Goal: Entertainment & Leisure: Browse casually

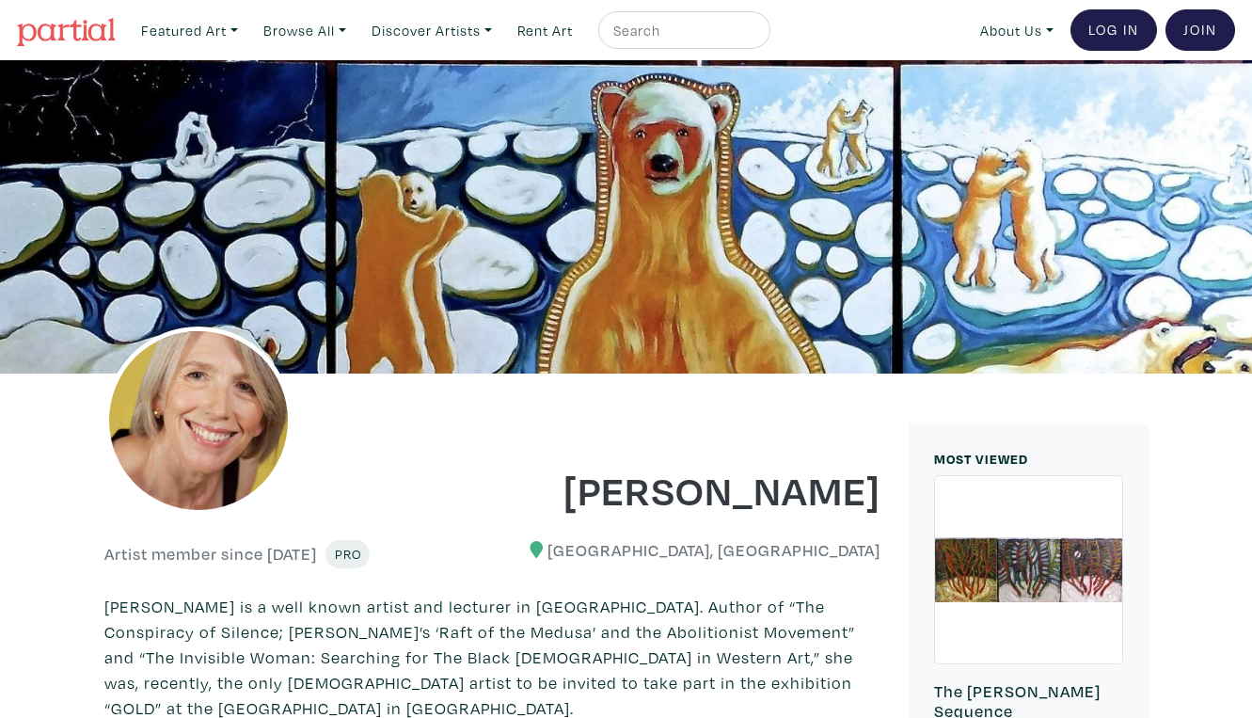
scroll to position [1726, 0]
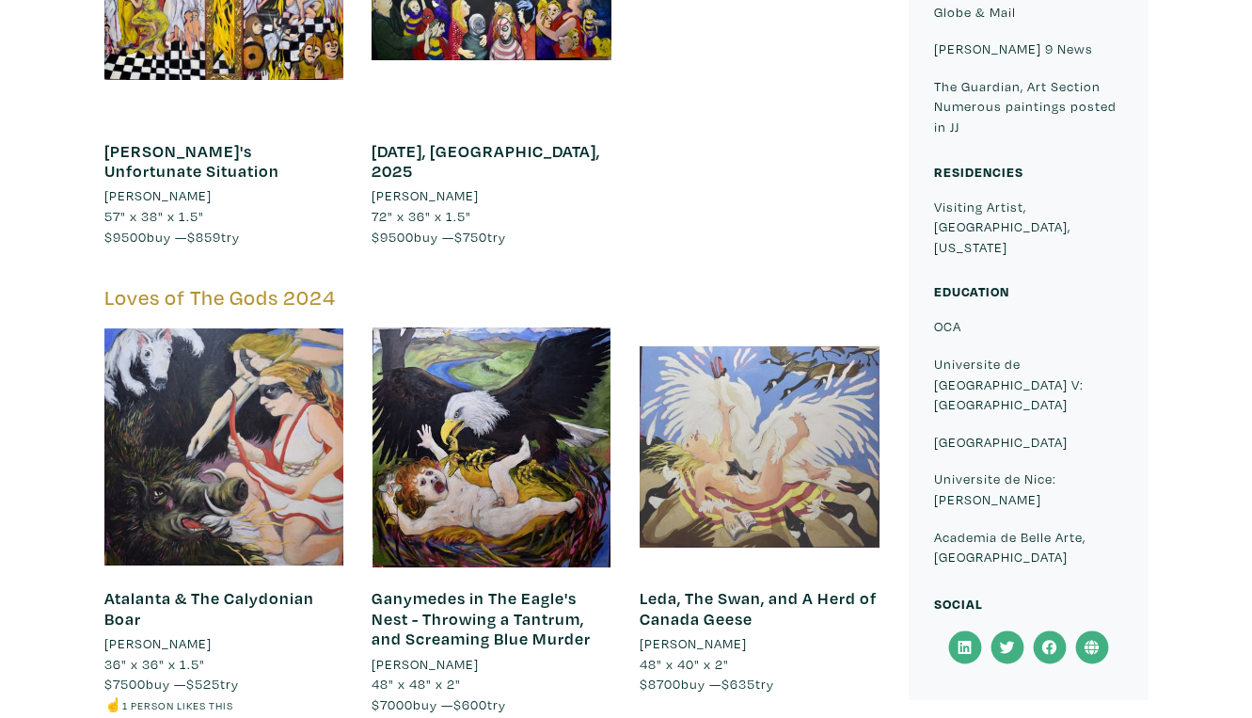
click at [734, 327] on div at bounding box center [760, 447] width 240 height 240
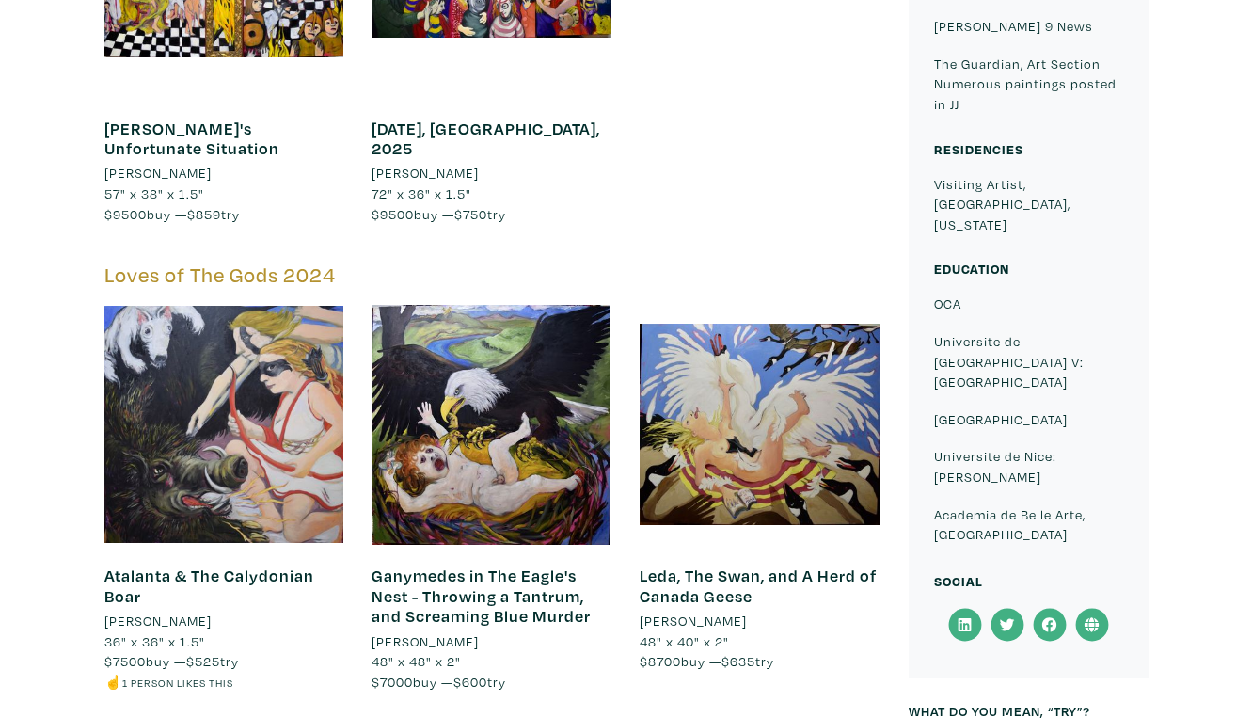
scroll to position [1756, 0]
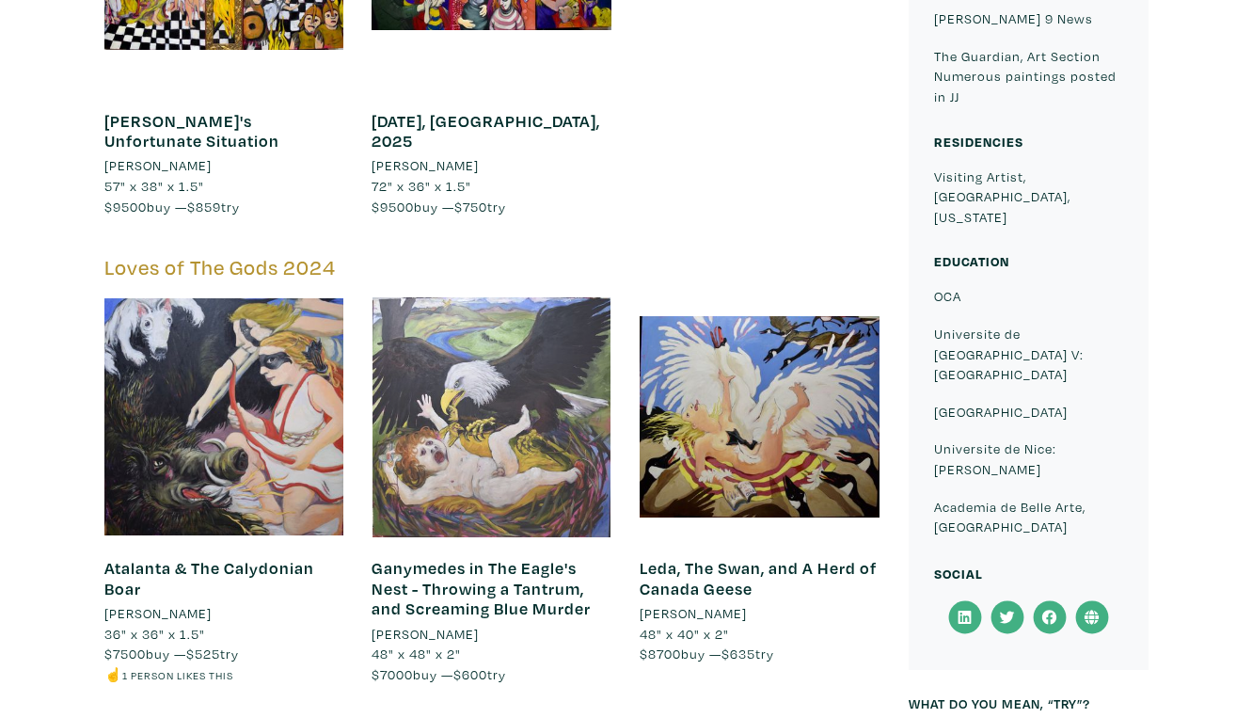
click at [561, 297] on div at bounding box center [492, 417] width 240 height 240
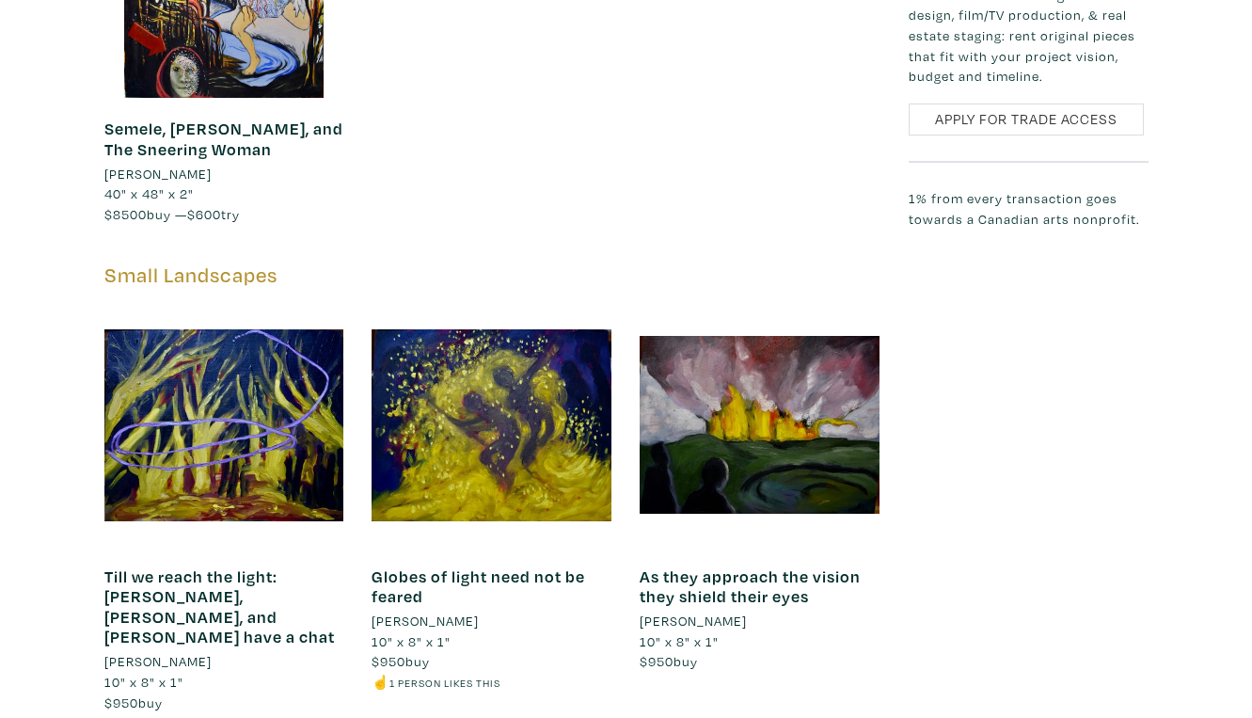
scroll to position [3064, 0]
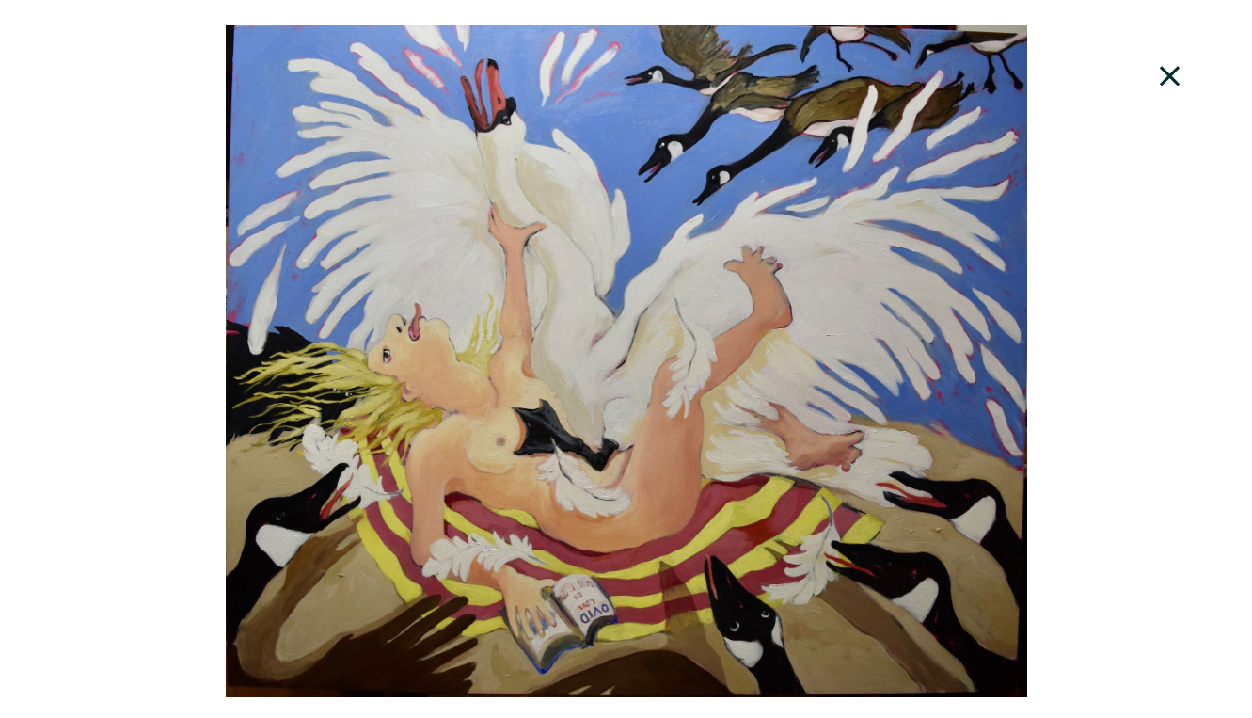
click at [764, 410] on div at bounding box center [626, 361] width 1252 height 672
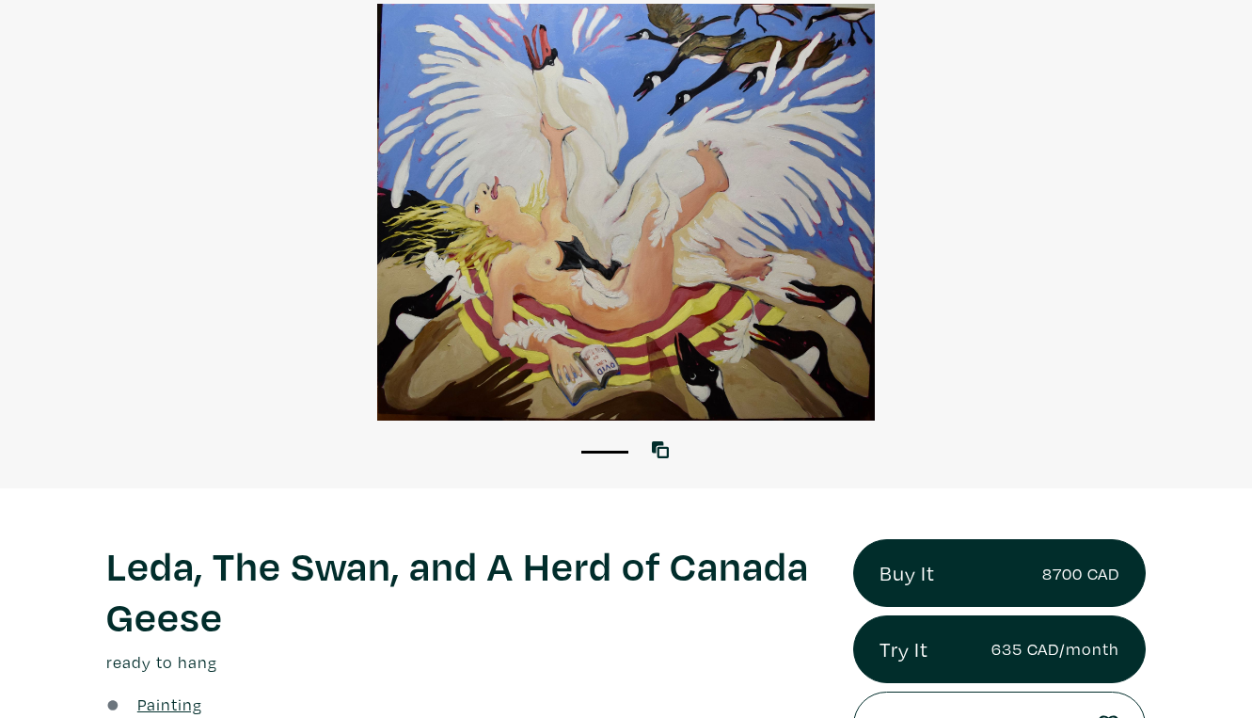
scroll to position [171, 0]
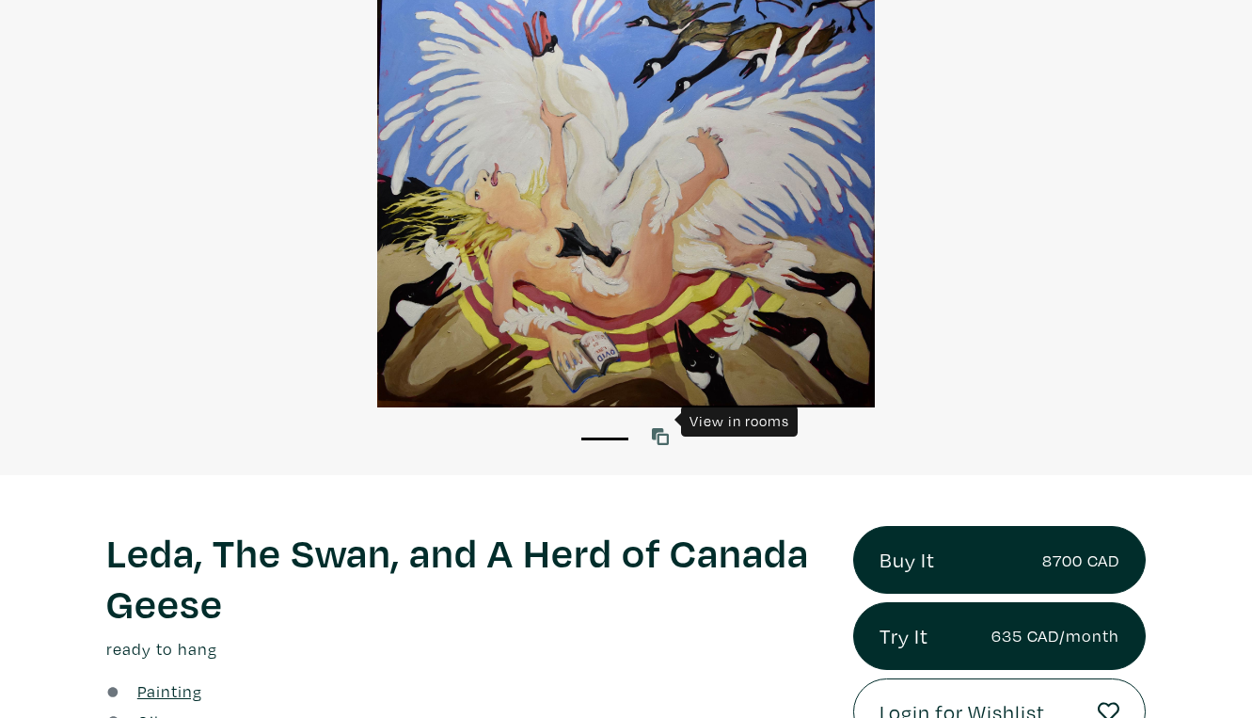
click at [662, 428] on icon at bounding box center [660, 436] width 17 height 17
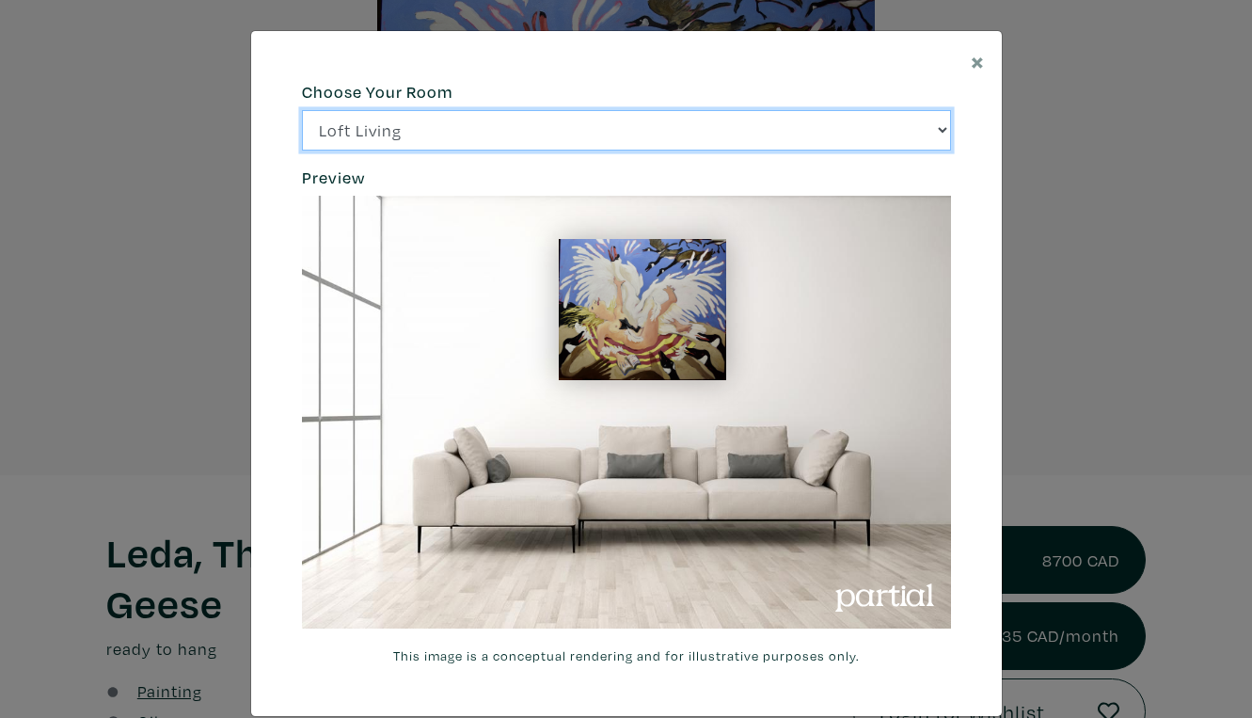
click option "Bright Bedroom" at bounding box center [0, 0] width 0 height 0
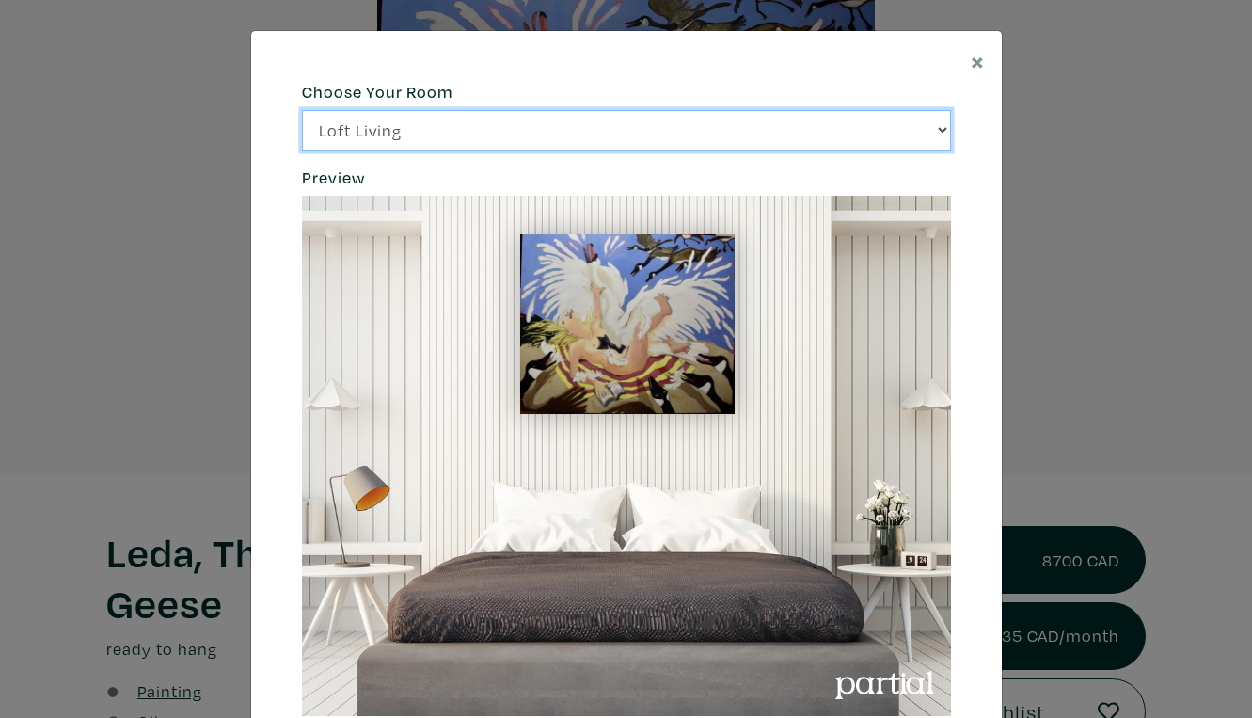
click option "City Office" at bounding box center [0, 0] width 0 height 0
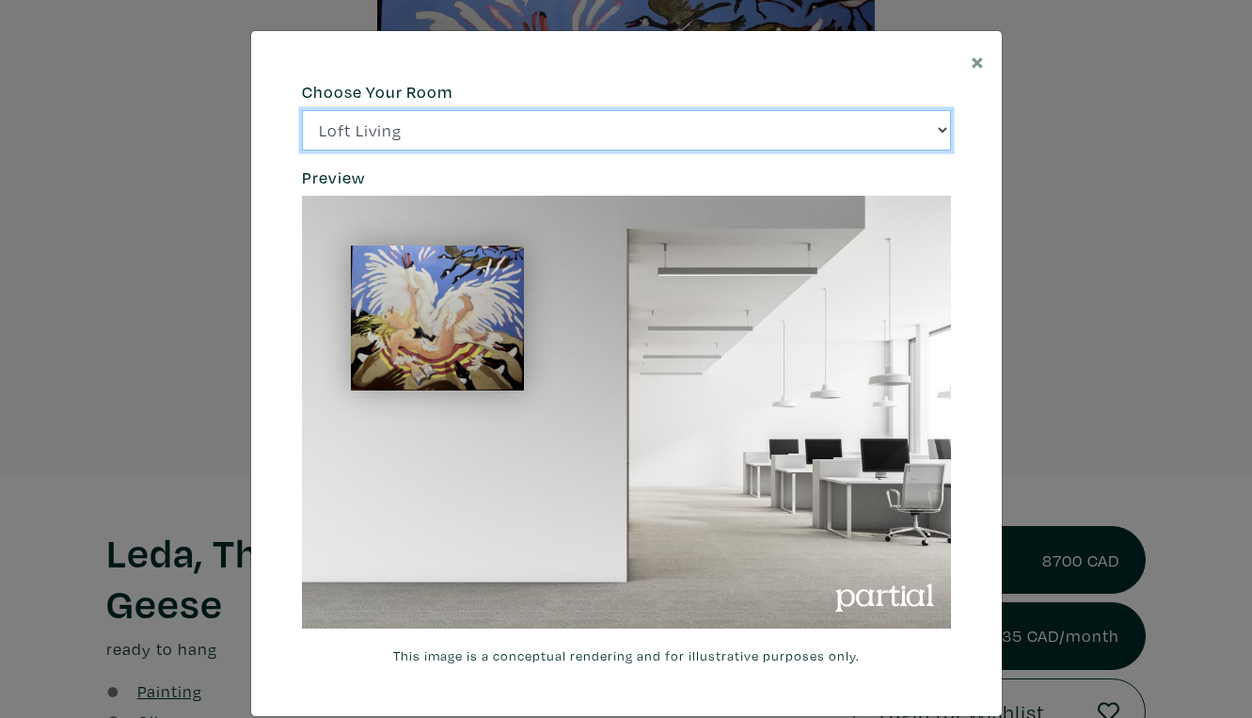
click option "Gallery Space" at bounding box center [0, 0] width 0 height 0
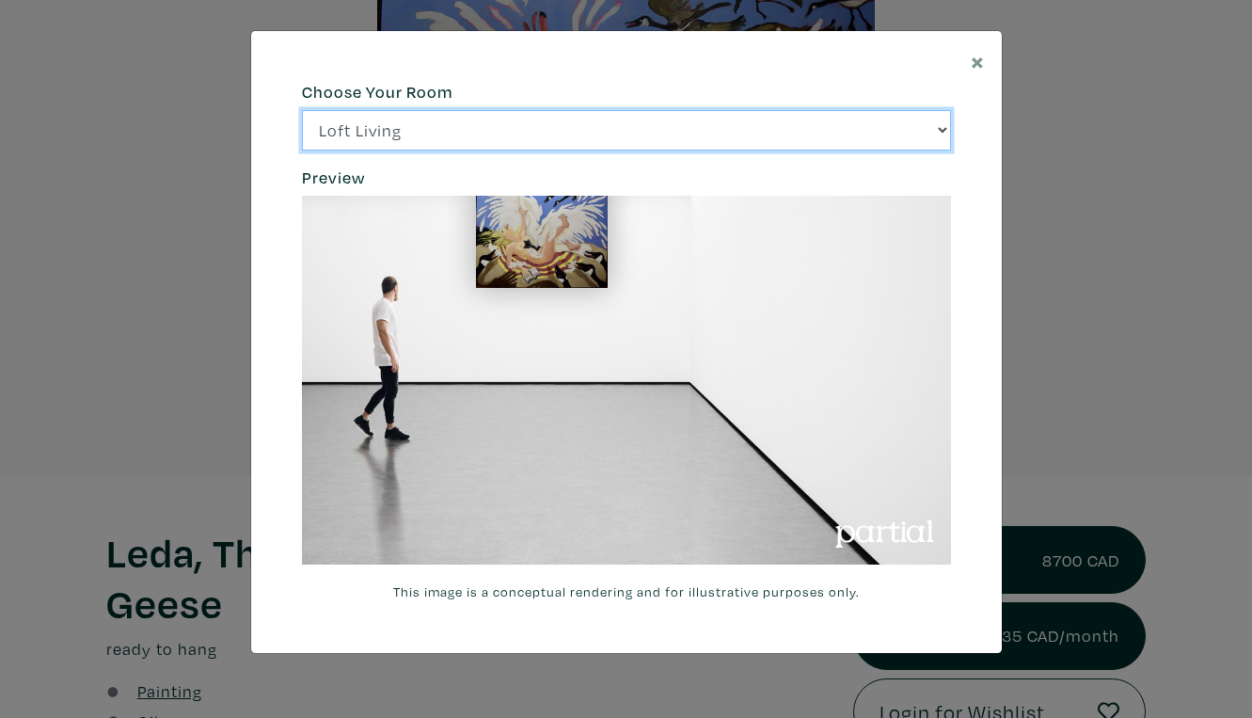
click option "Loft Living" at bounding box center [0, 0] width 0 height 0
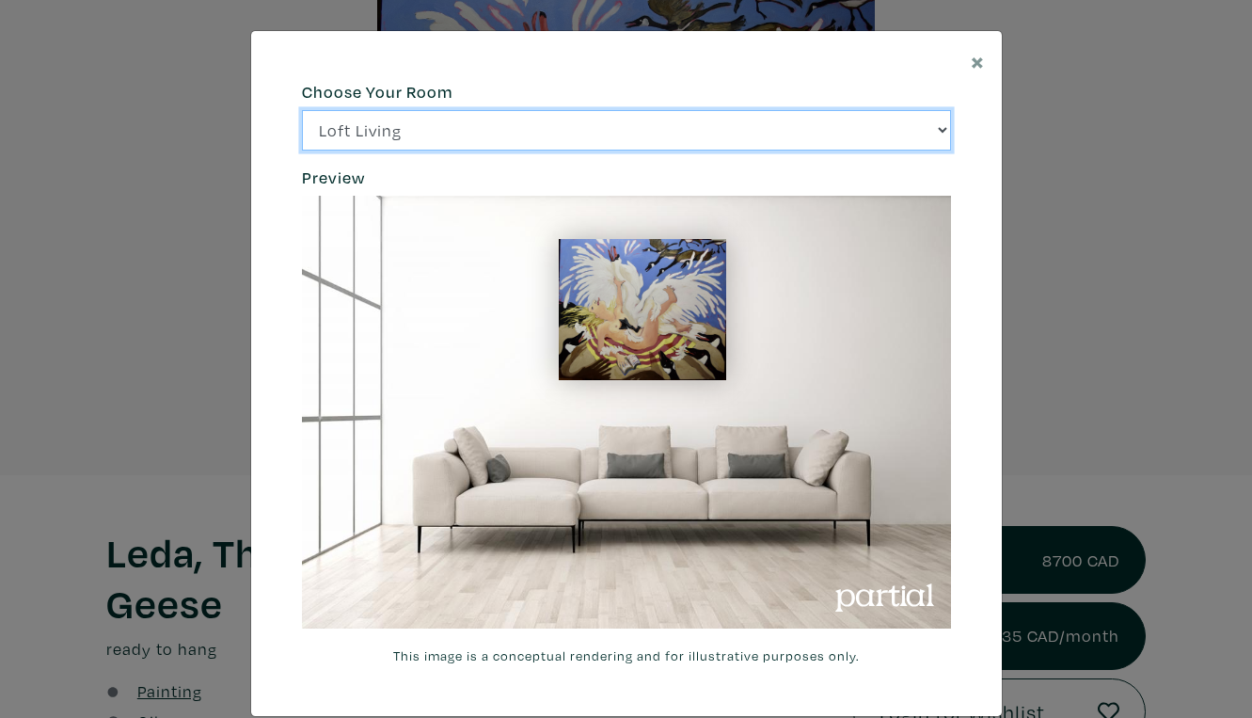
select select "/thumb/phpThumb.php?src=https%3A%2F%[DOMAIN_NAME]%2Fprojects%2Frendering%2Fimag…"
click option "Bright Bedroom" at bounding box center [0, 0] width 0 height 0
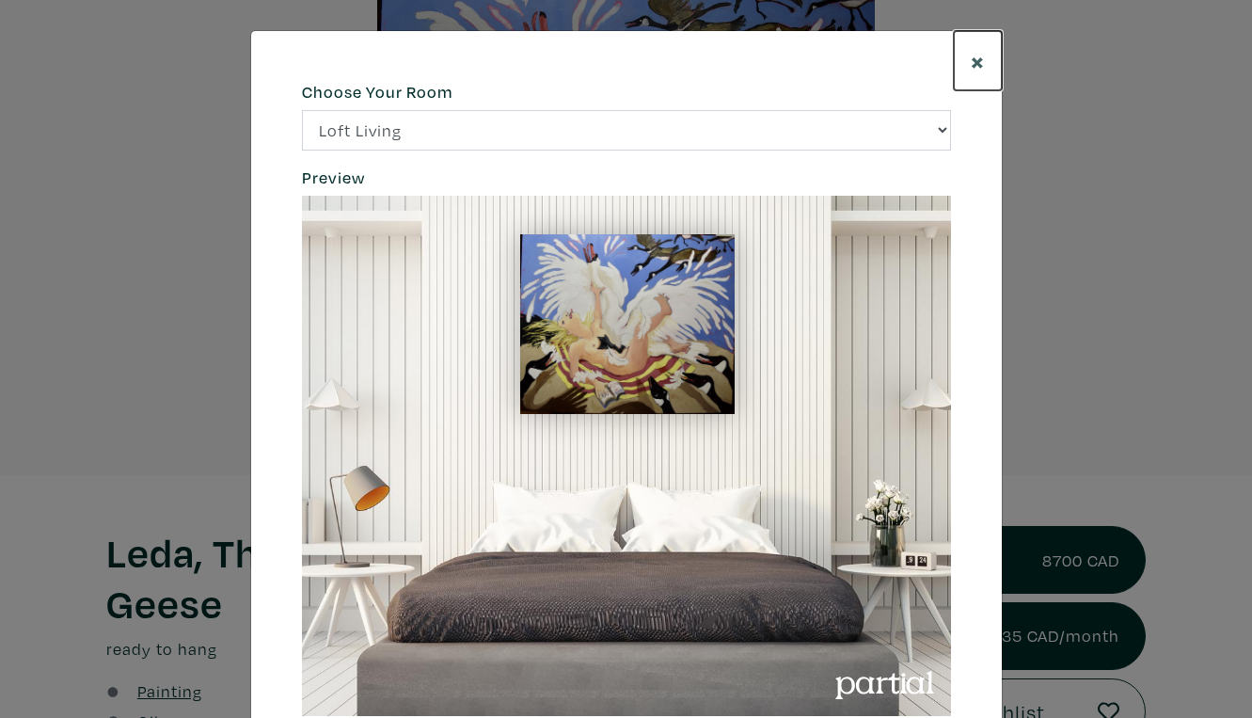
click at [981, 51] on span "×" at bounding box center [978, 60] width 14 height 33
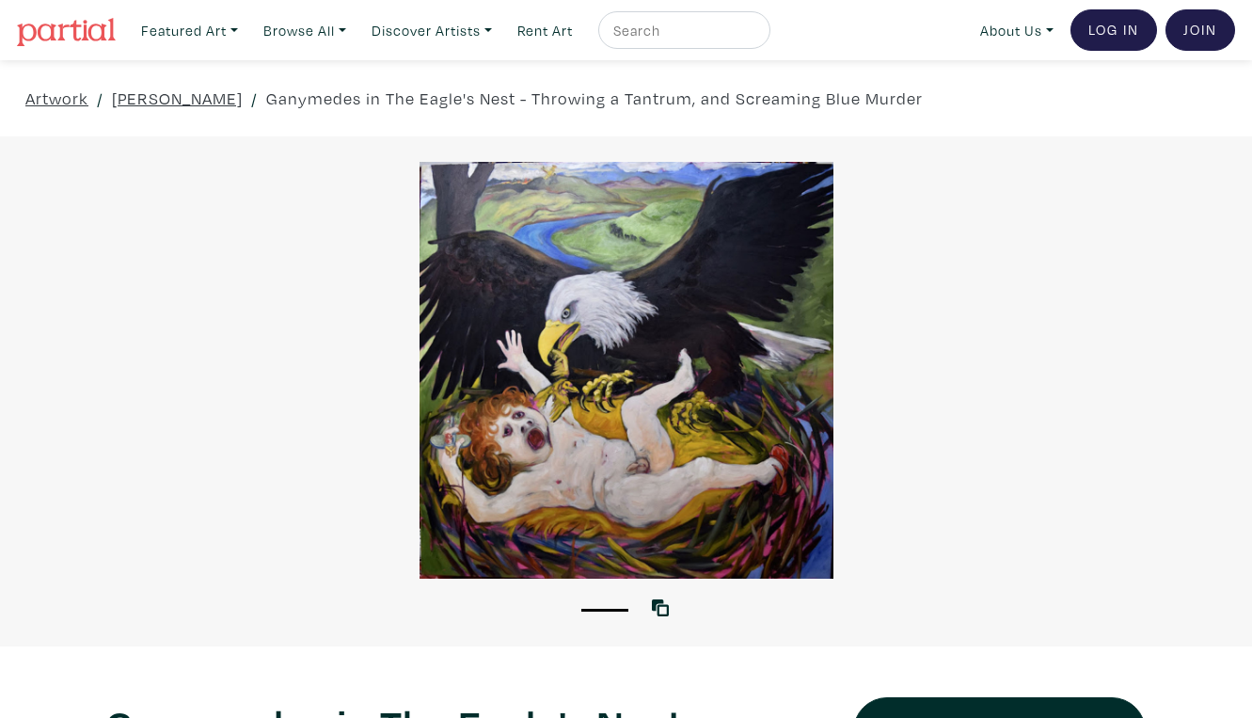
click at [760, 487] on div at bounding box center [626, 370] width 1252 height 417
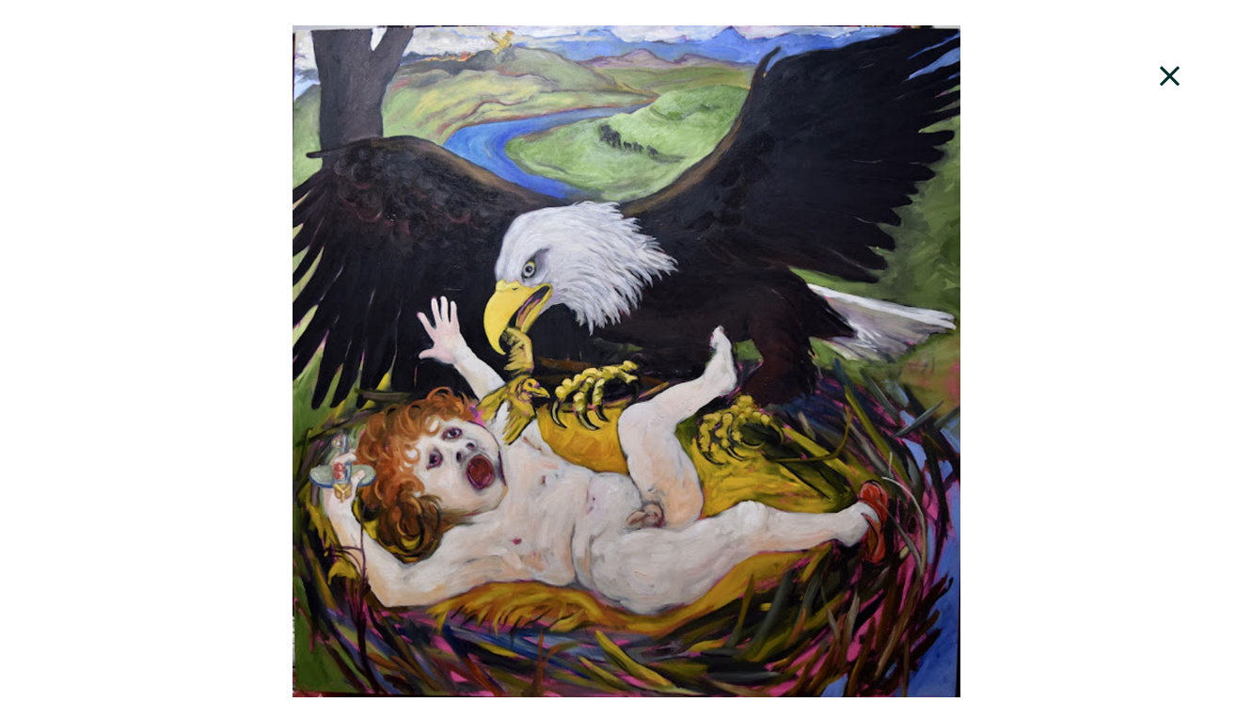
click at [974, 307] on div at bounding box center [626, 361] width 1252 height 672
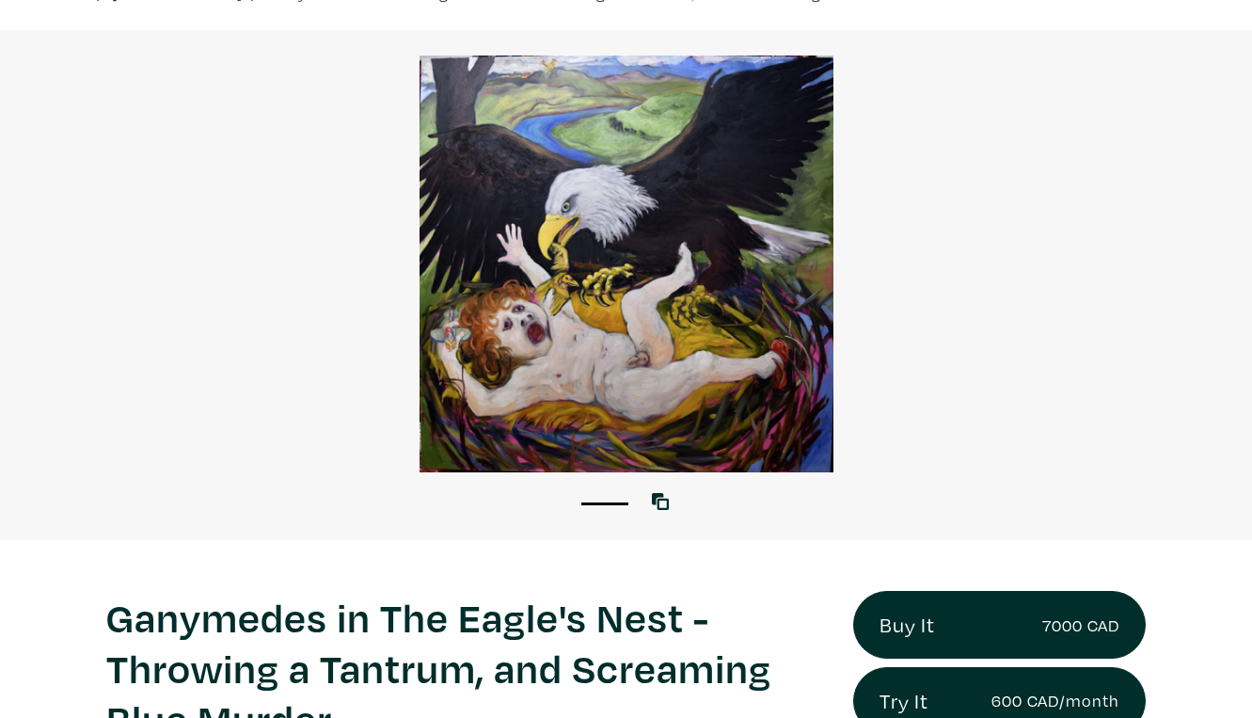
scroll to position [108, 0]
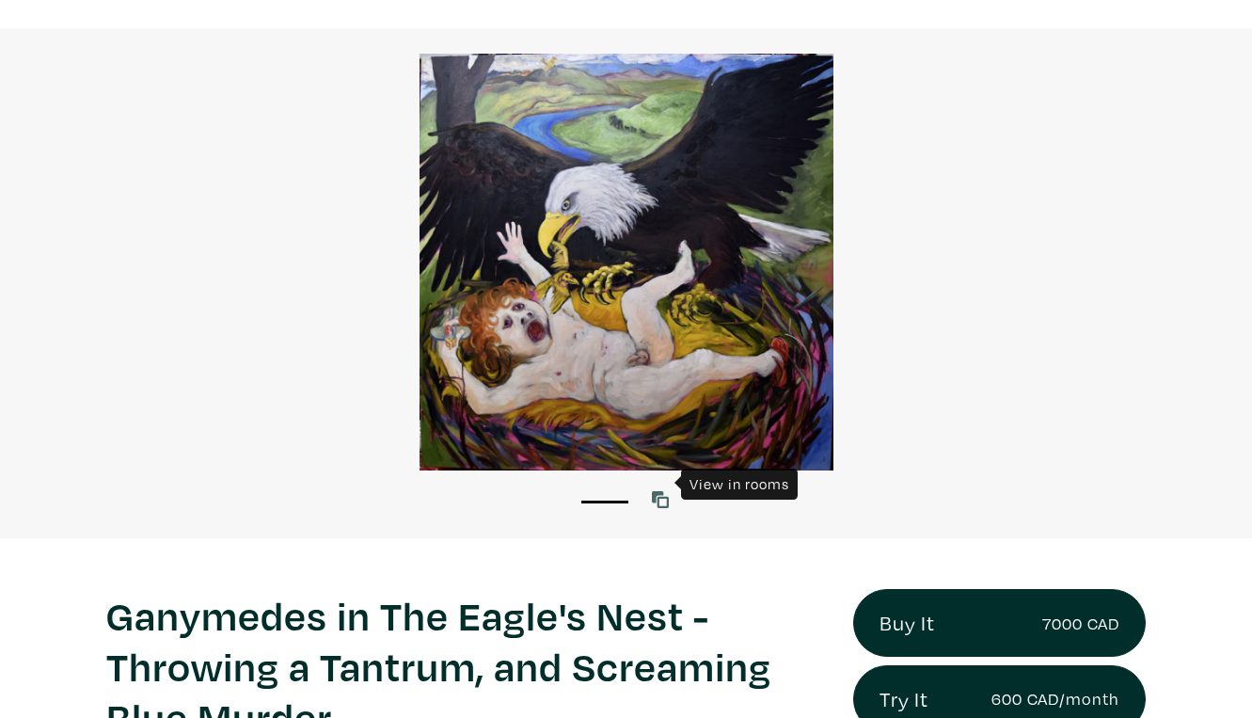
click at [663, 491] on icon at bounding box center [660, 499] width 17 height 17
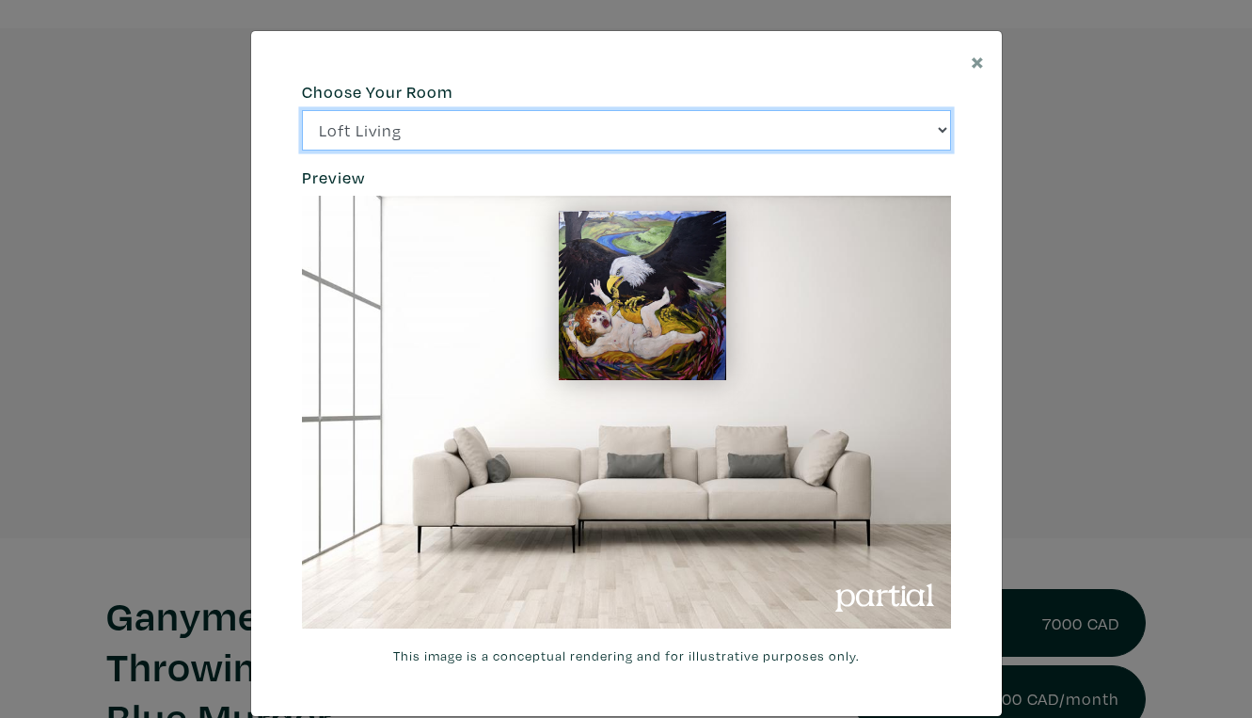
click option "Bright Bedroom" at bounding box center [0, 0] width 0 height 0
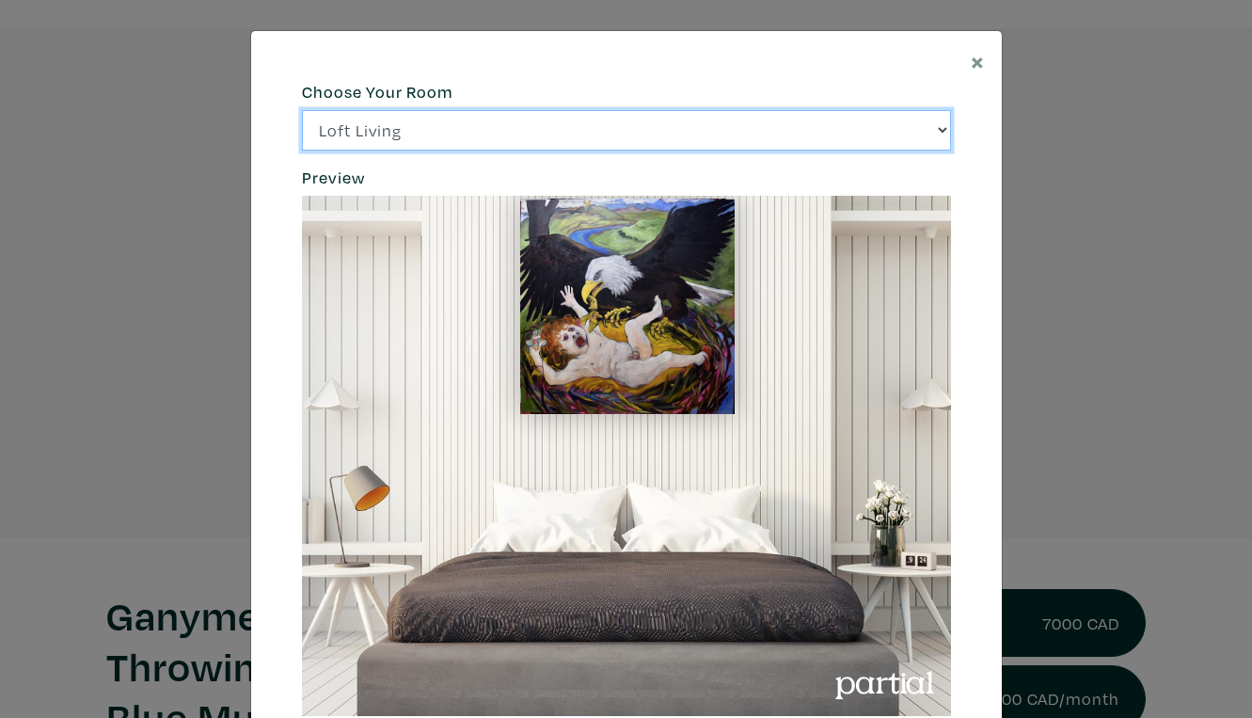
click option "City Office" at bounding box center [0, 0] width 0 height 0
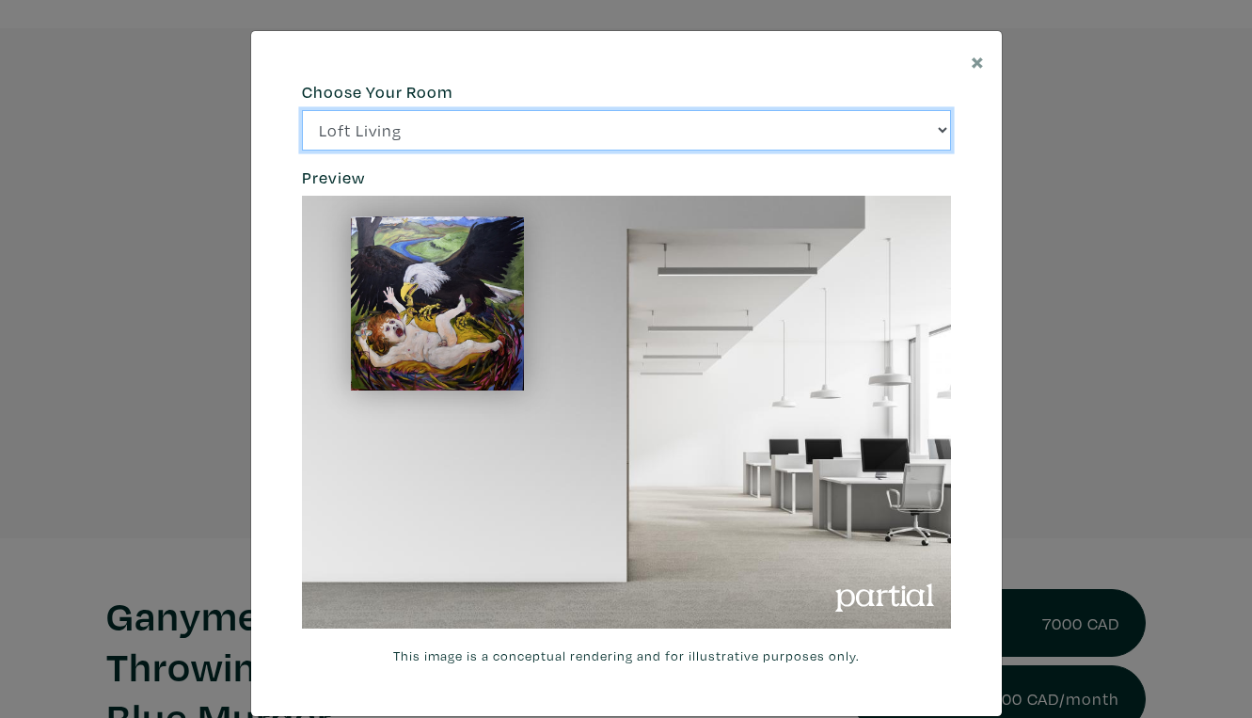
select select "/thumb/phpThumb.php?src=https%3A%2F%[DOMAIN_NAME]%2Fprojects%2Frendering%2Fimag…"
click option "Gallery Space" at bounding box center [0, 0] width 0 height 0
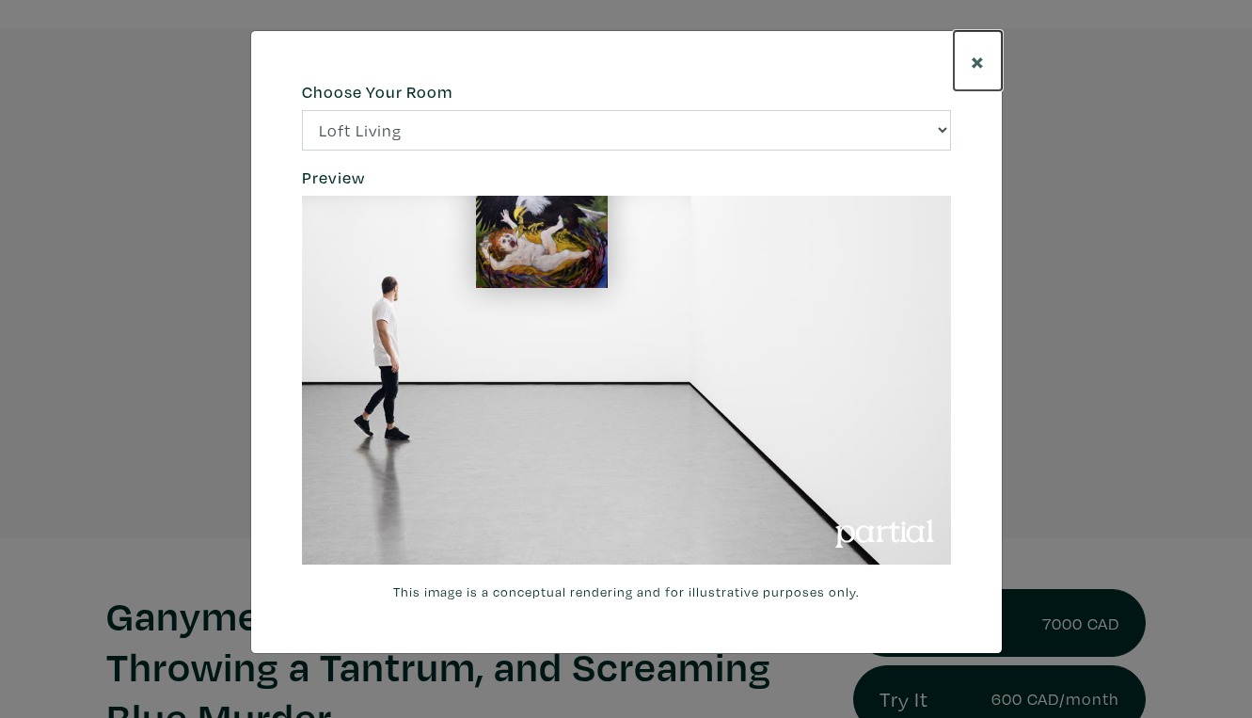
click at [980, 50] on span "×" at bounding box center [978, 60] width 14 height 33
